Goal: Information Seeking & Learning: Find specific fact

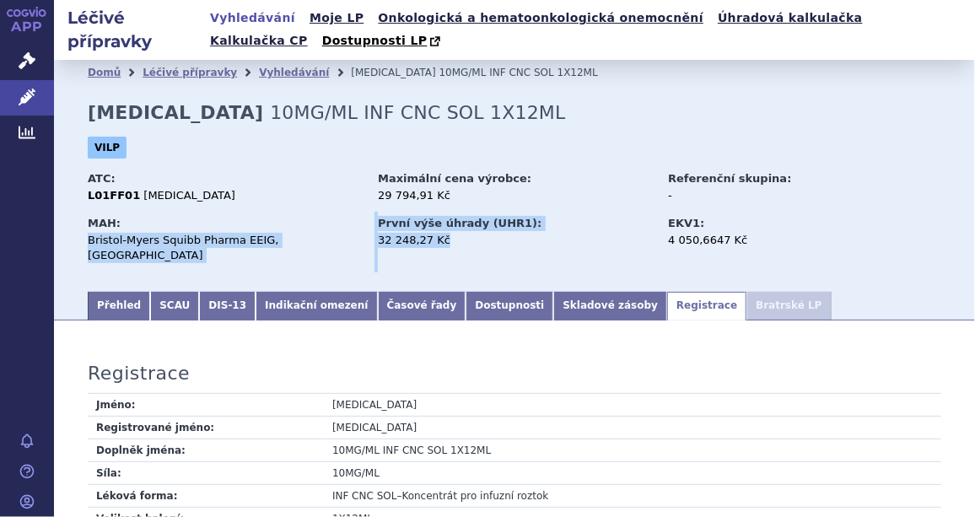
drag, startPoint x: 445, startPoint y: 239, endPoint x: 363, endPoint y: 229, distance: 83.2
click at [363, 229] on div "MAH: Bristol-Myers Squibb Pharma EEIG, Dublin První výše úhrady (UHR1): 32 248,…" at bounding box center [515, 242] width 854 height 61
drag, startPoint x: 363, startPoint y: 229, endPoint x: 404, endPoint y: 230, distance: 41.3
click at [401, 229] on strong "První výše úhrady (UHR1):" at bounding box center [460, 223] width 164 height 13
click at [447, 244] on div "32 248,27 Kč" at bounding box center [515, 240] width 274 height 15
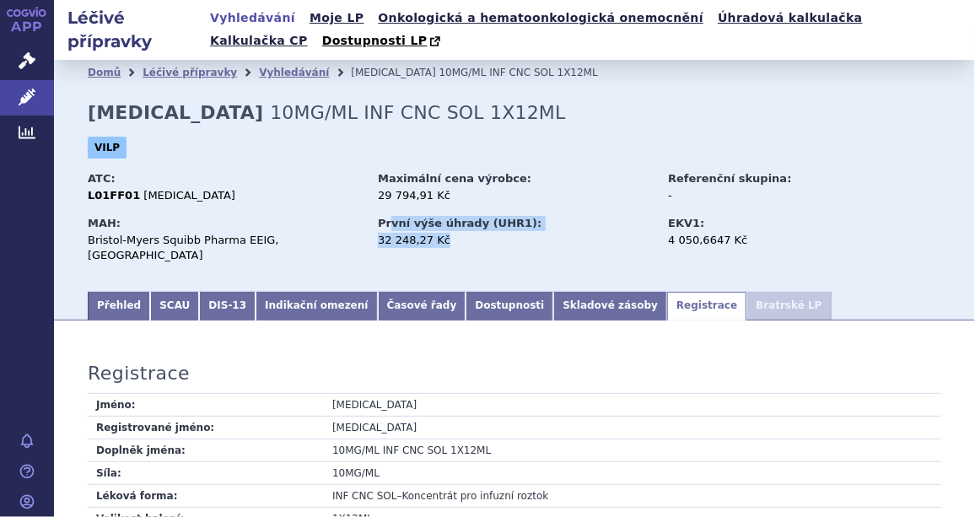
drag, startPoint x: 441, startPoint y: 244, endPoint x: 387, endPoint y: 224, distance: 57.4
click at [387, 224] on div "První výše úhrady (UHR1): 32 248,27 Kč" at bounding box center [521, 234] width 287 height 45
drag, startPoint x: 387, startPoint y: 224, endPoint x: 357, endPoint y: 157, distance: 74.0
click at [357, 157] on div "VILP" at bounding box center [515, 152] width 854 height 30
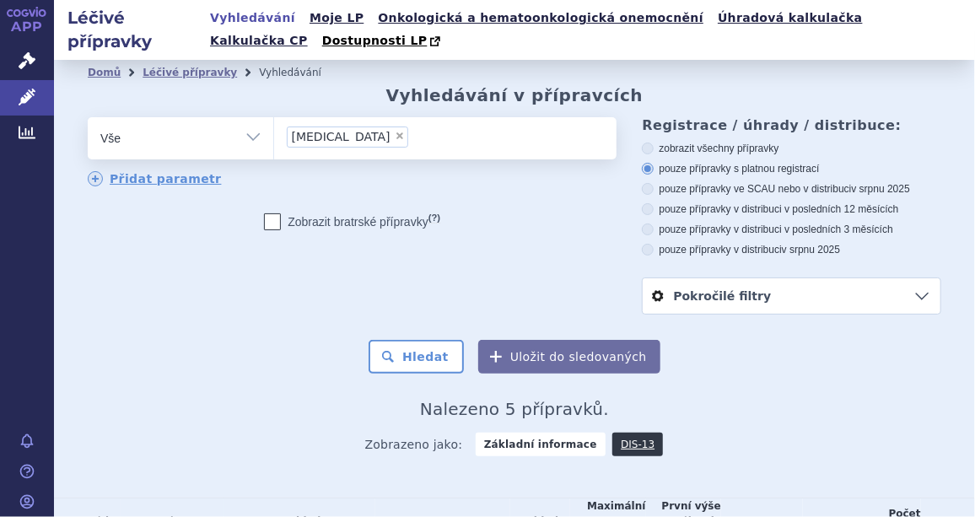
scroll to position [298, 0]
